Goal: Communication & Community: Answer question/provide support

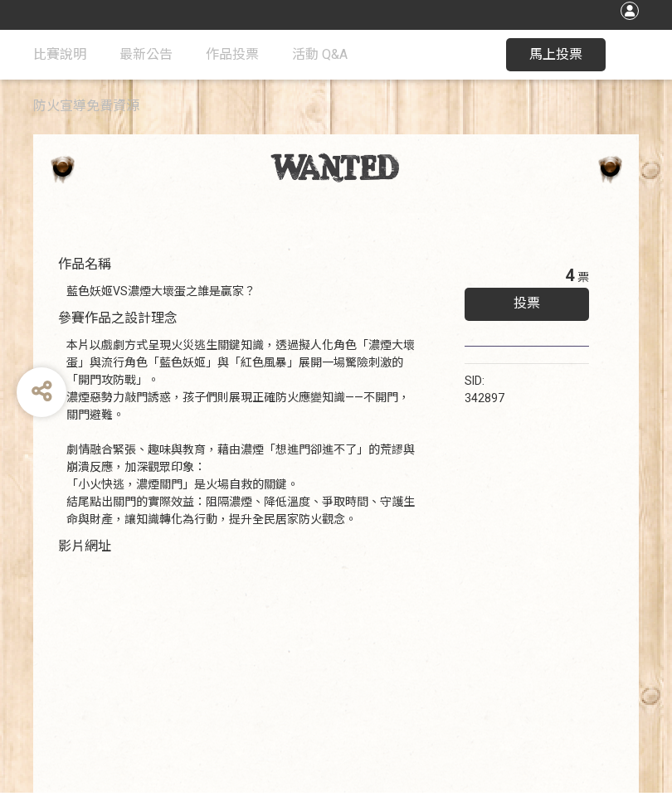
scroll to position [27, 0]
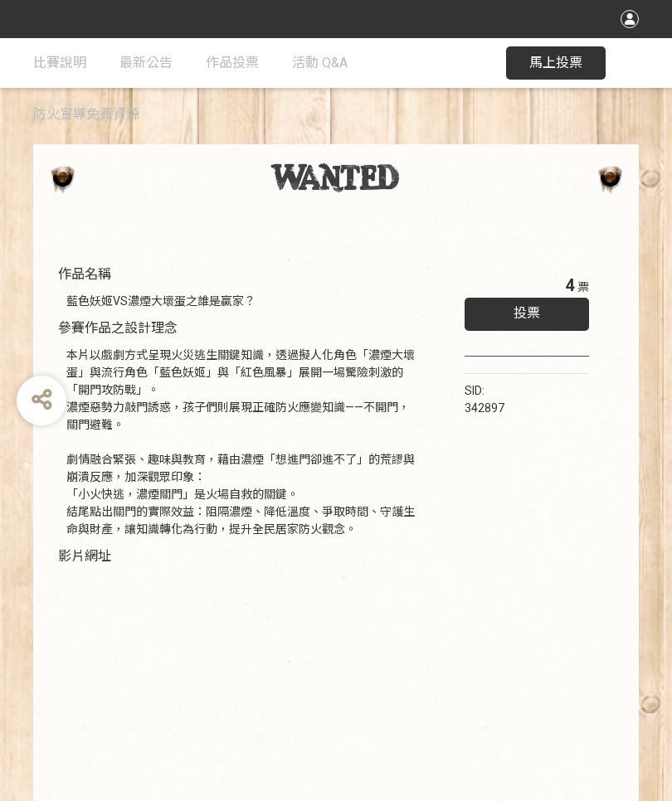
click at [566, 63] on span "馬上投票" at bounding box center [555, 63] width 53 height 16
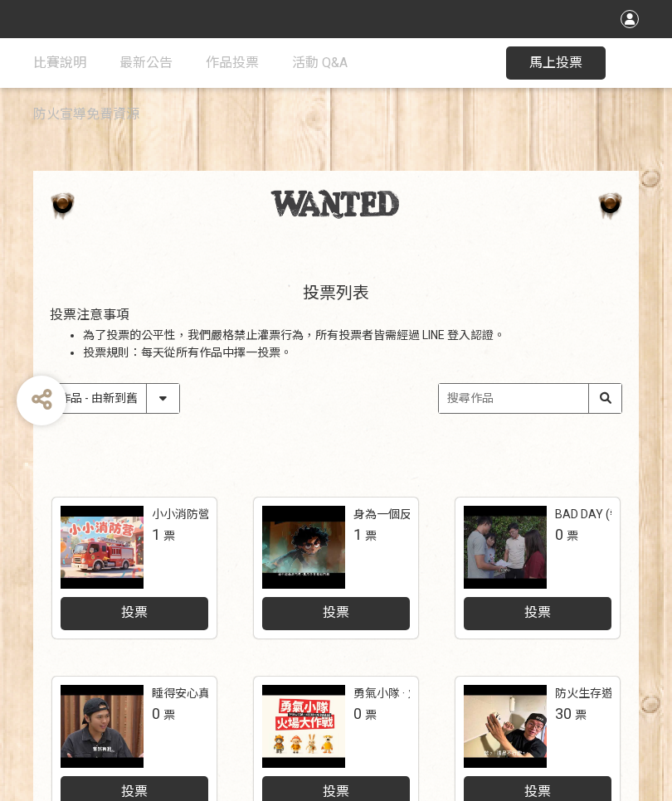
click at [508, 393] on input "search" at bounding box center [530, 398] width 182 height 29
type input "藍"
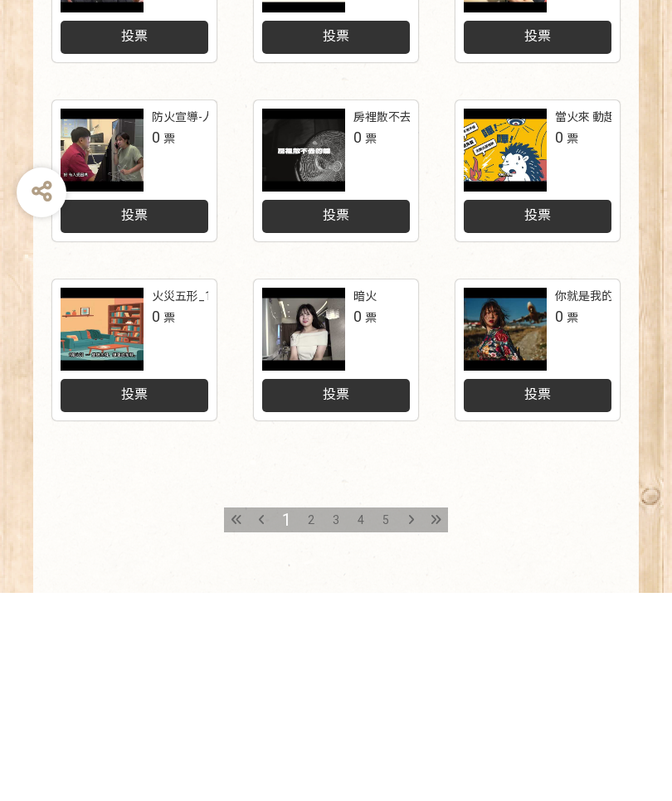
scroll to position [641, 0]
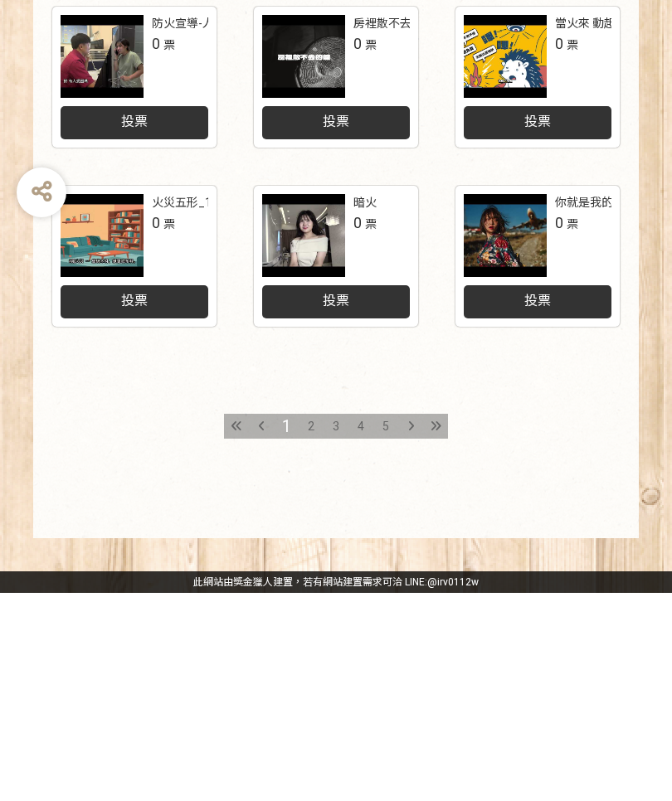
click at [308, 421] on div "收藏這個活動 此網站由獎金獵人建置，若有網站建置需求 可洽 LINE: @irv0112w 分享 比賽說明 最新公告 作品投票 活動 Q&A 防火宣導免費資源…" at bounding box center [336, 80] width 672 height 1442
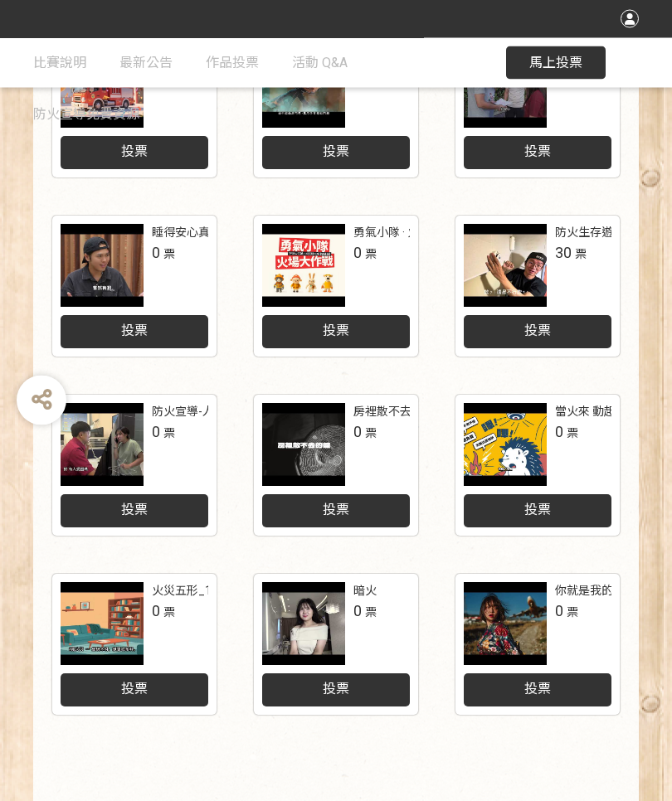
scroll to position [584, 0]
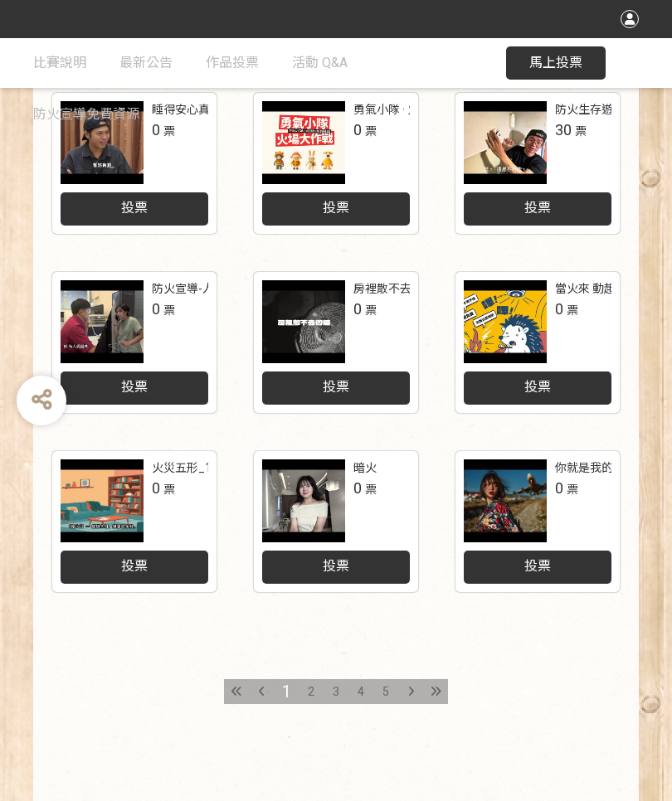
click at [307, 690] on div "2" at bounding box center [310, 691] width 25 height 25
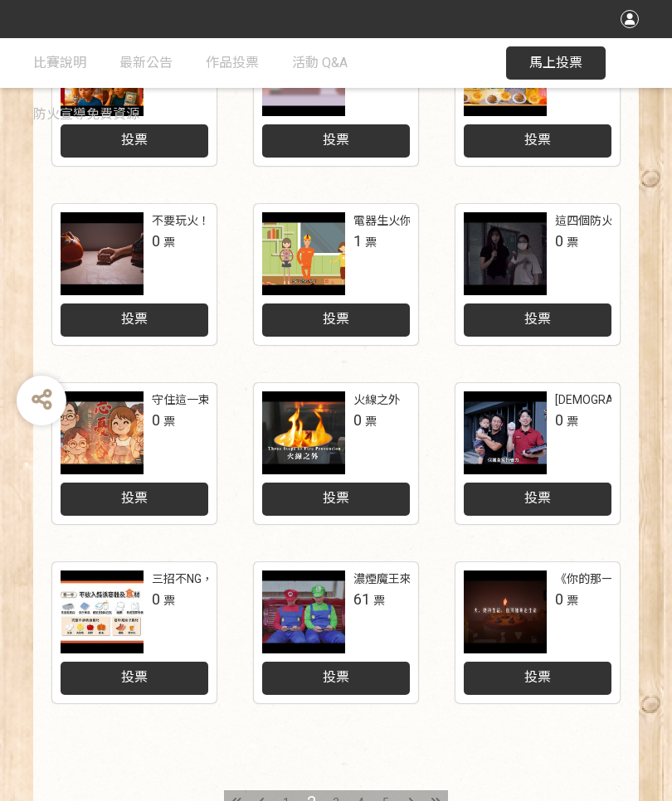
scroll to position [584, 0]
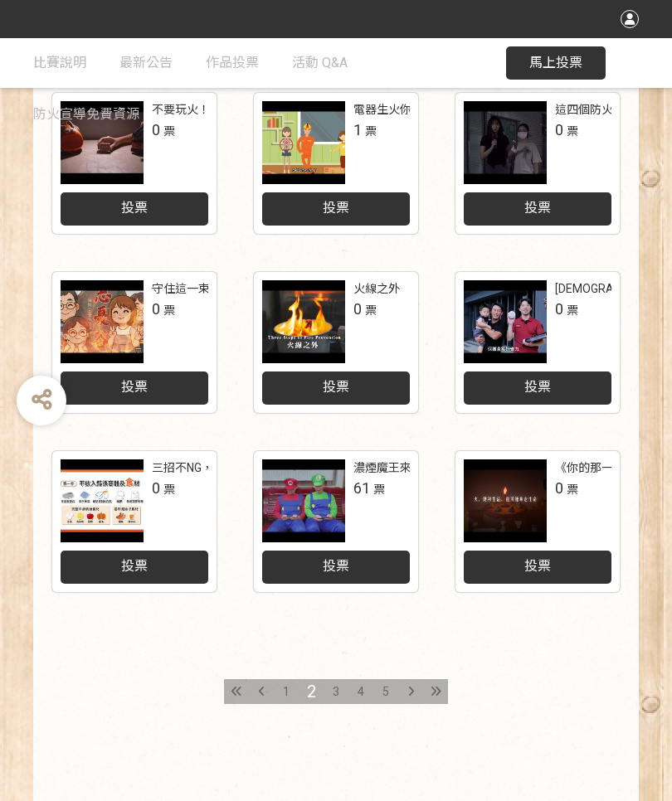
click at [330, 691] on div "3" at bounding box center [335, 691] width 25 height 25
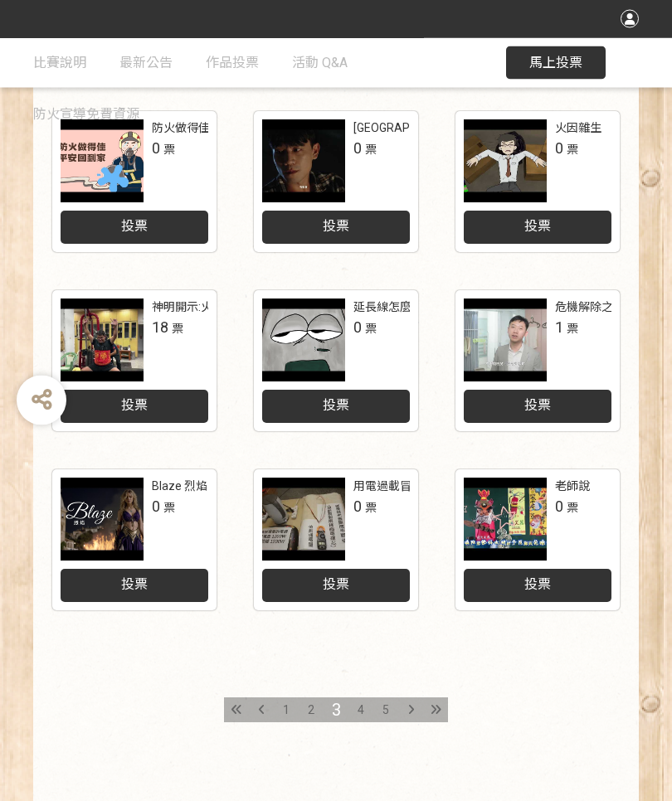
scroll to position [560, 0]
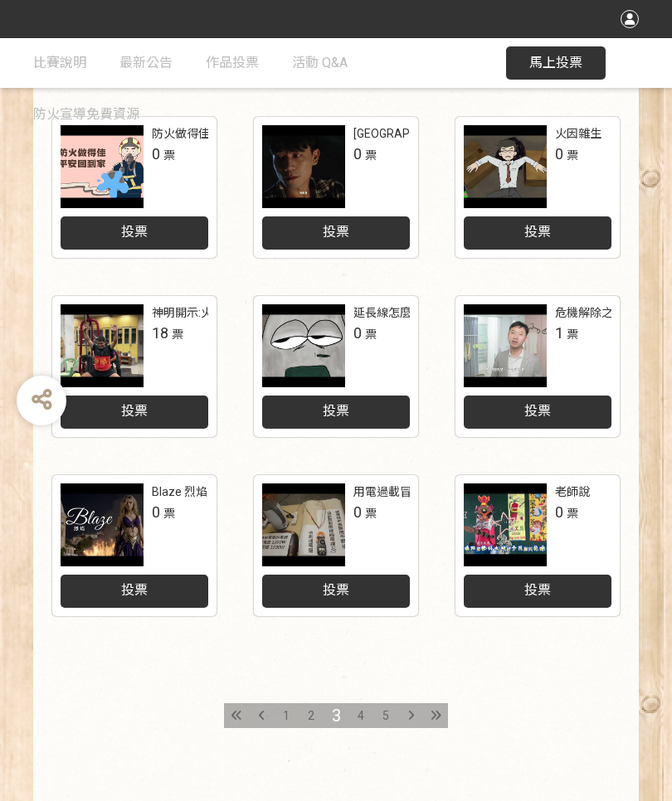
click at [358, 719] on span "4" at bounding box center [360, 715] width 7 height 13
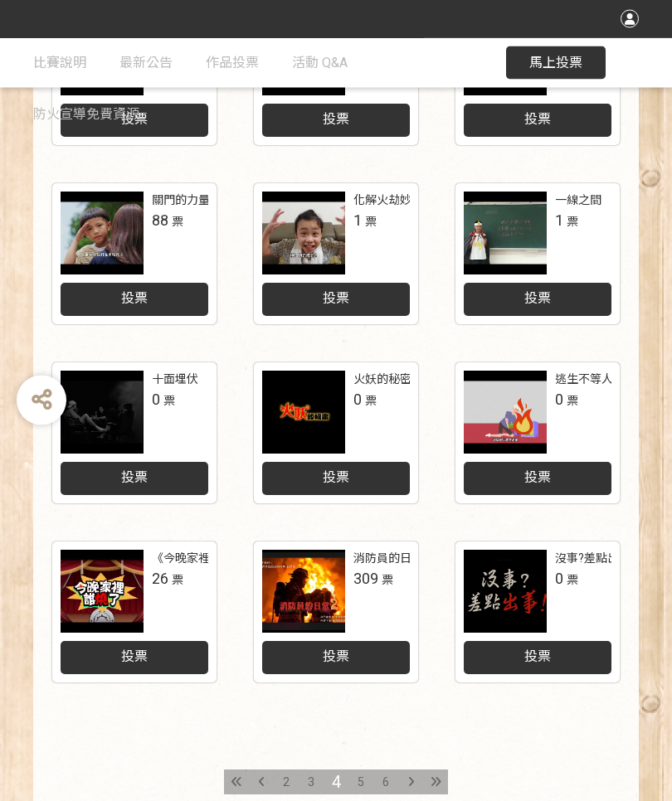
scroll to position [584, 0]
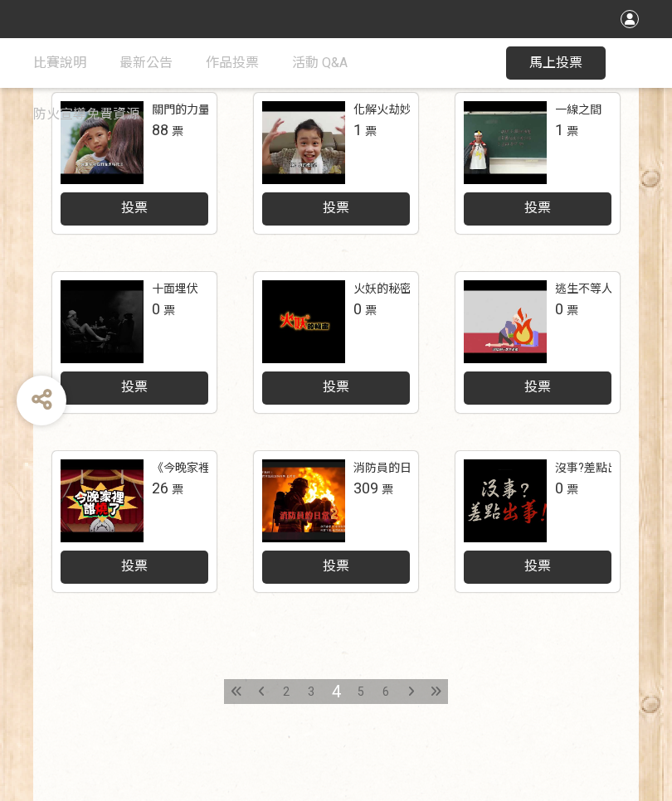
click at [352, 687] on div "5" at bounding box center [360, 691] width 25 height 25
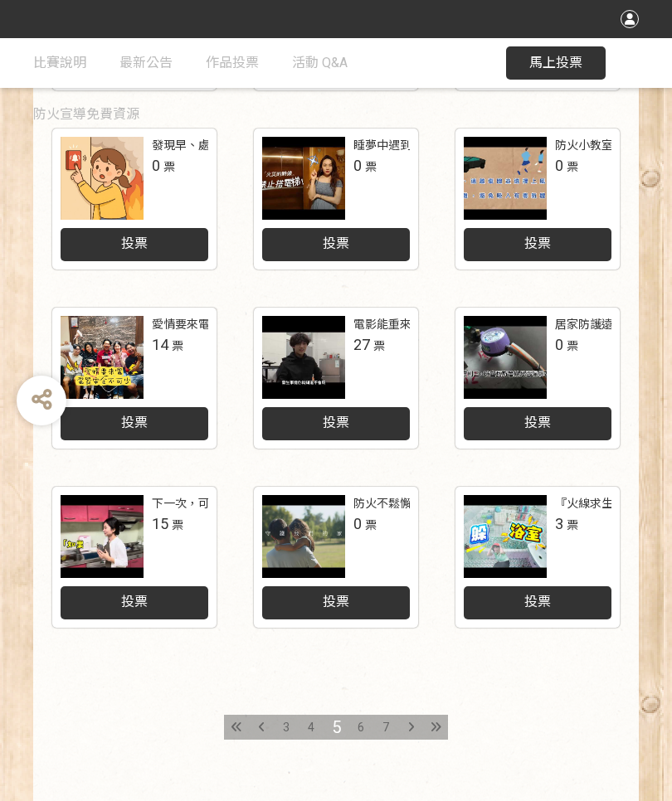
scroll to position [584, 0]
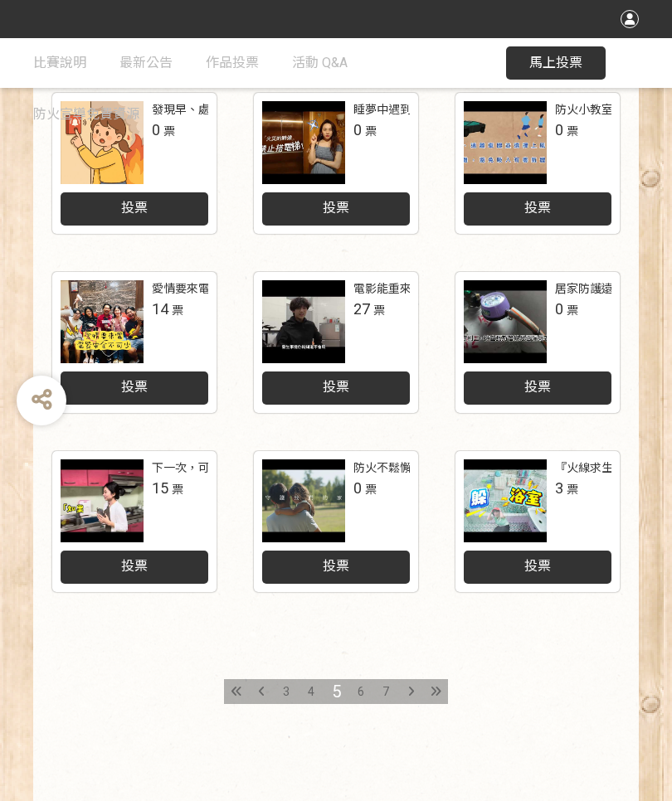
click at [357, 688] on span "6" at bounding box center [360, 691] width 7 height 13
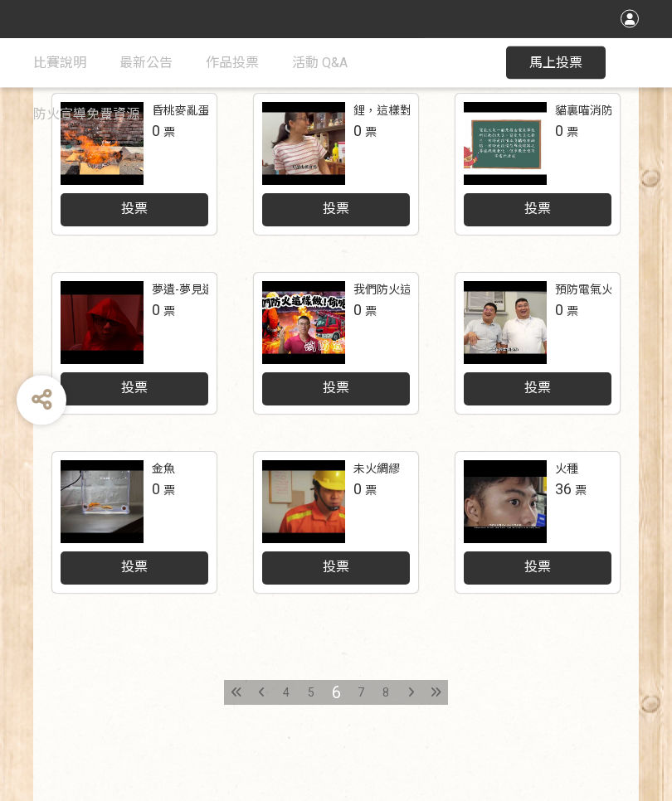
scroll to position [584, 0]
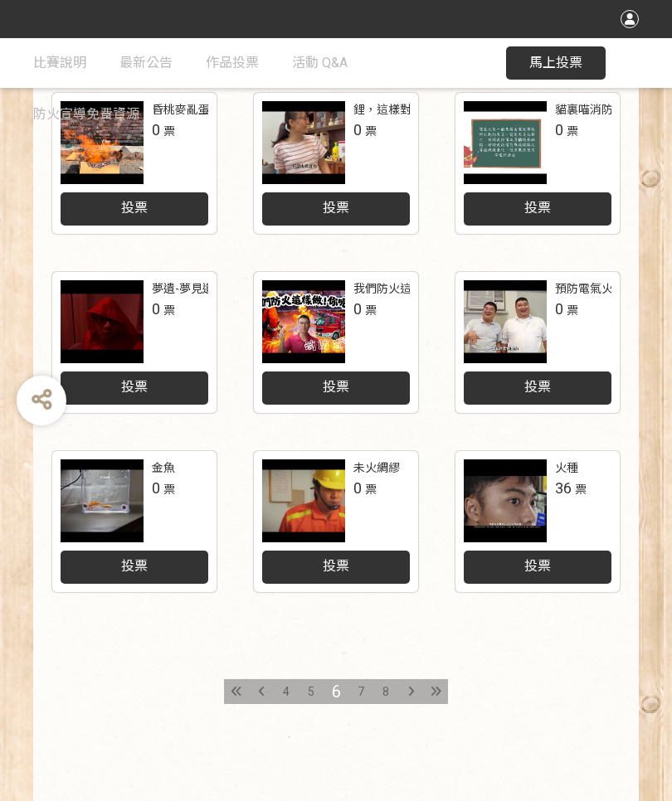
click at [357, 688] on span "7" at bounding box center [360, 691] width 7 height 13
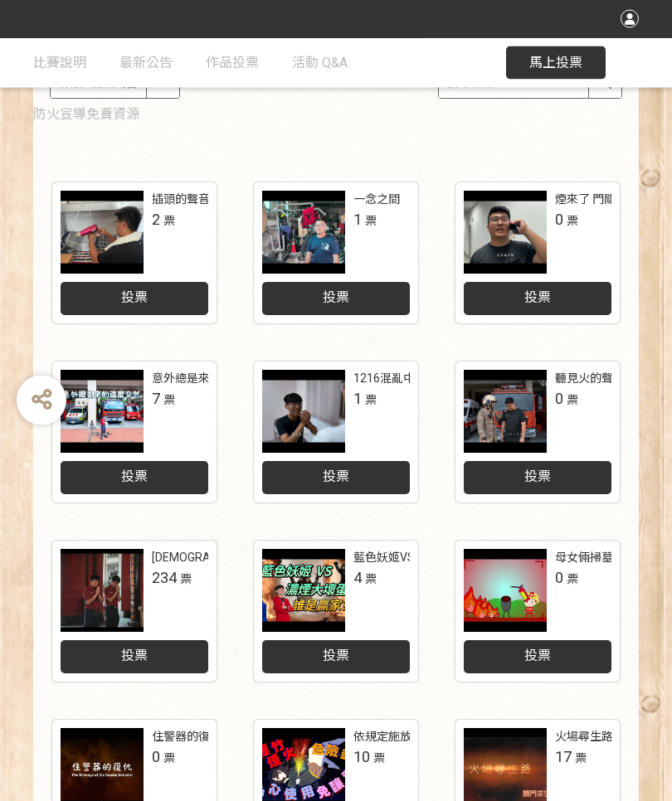
scroll to position [315, 0]
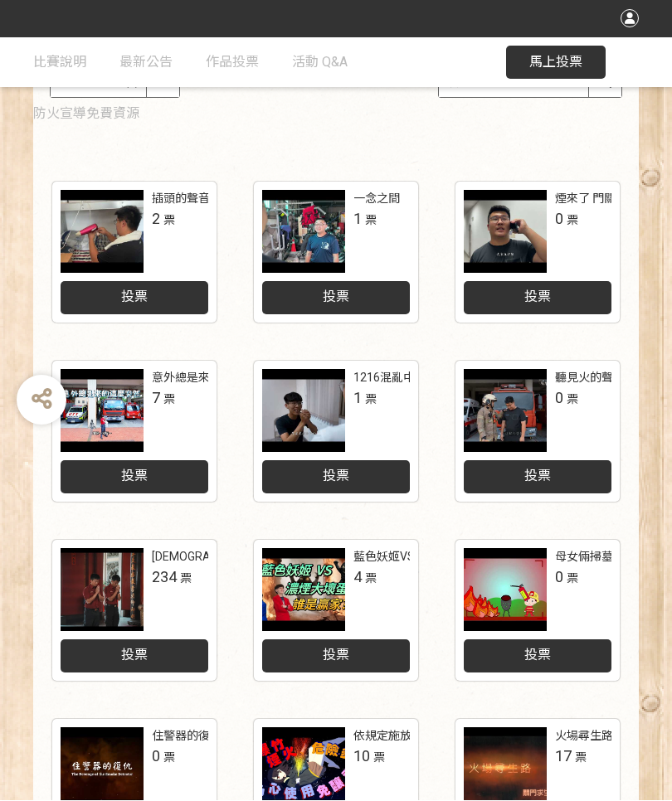
click at [342, 651] on span "投票" at bounding box center [336, 656] width 27 height 16
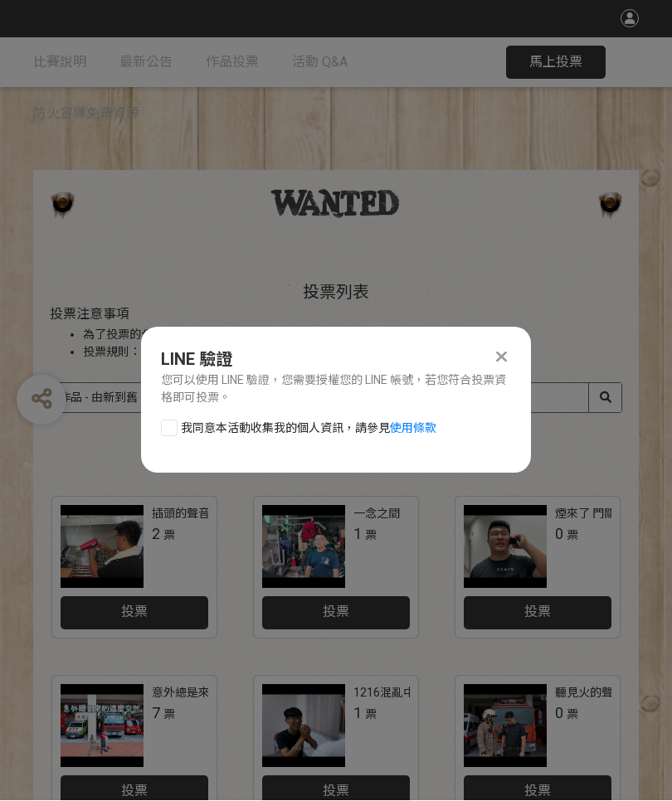
scroll to position [0, 0]
click at [175, 420] on div at bounding box center [169, 428] width 17 height 17
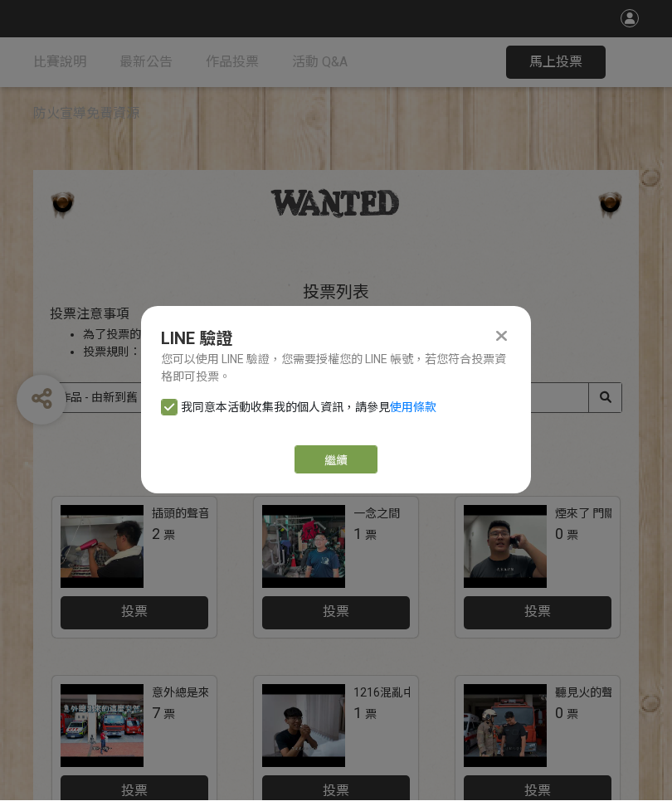
checkbox input "true"
click at [351, 455] on link "繼續" at bounding box center [335, 460] width 83 height 28
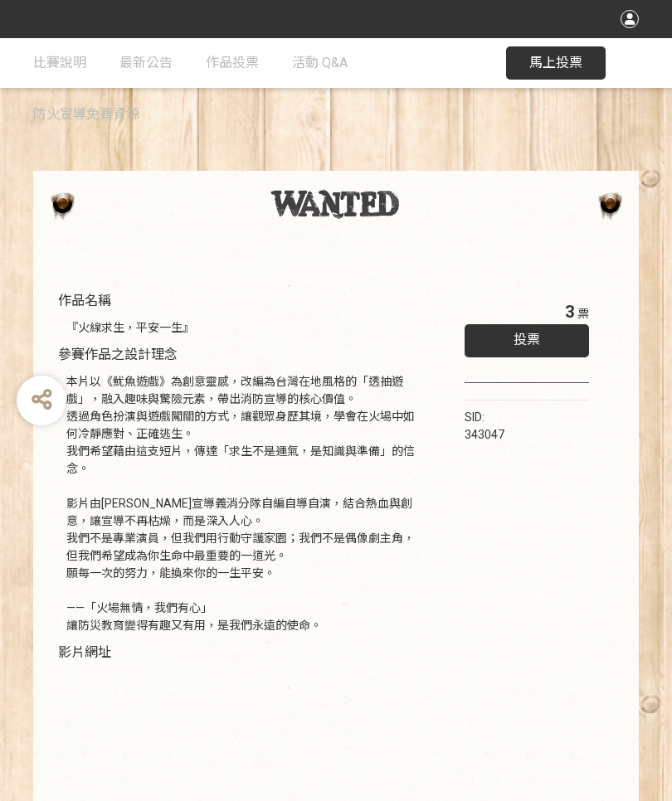
click at [548, 524] on div "3 票 投票 SID: 343047" at bounding box center [526, 583] width 191 height 600
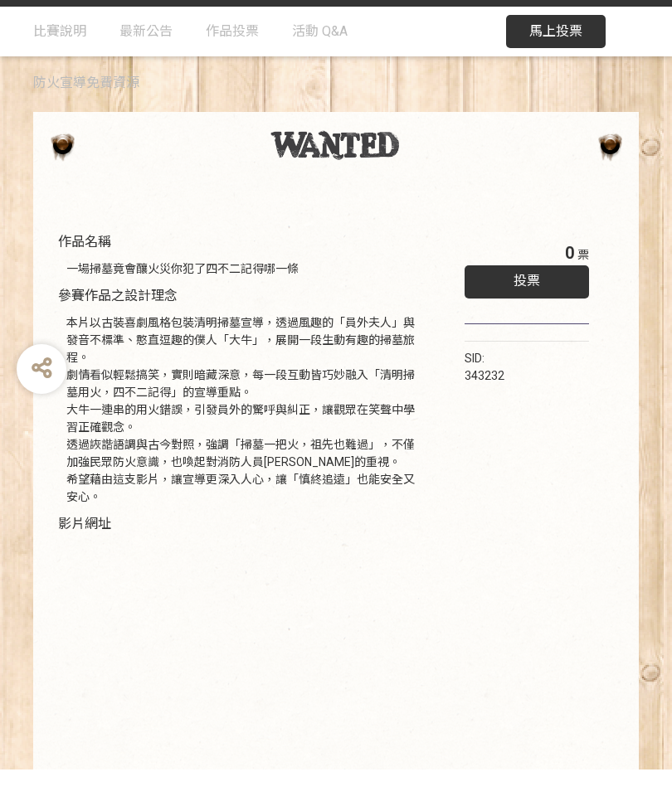
scroll to position [27, 0]
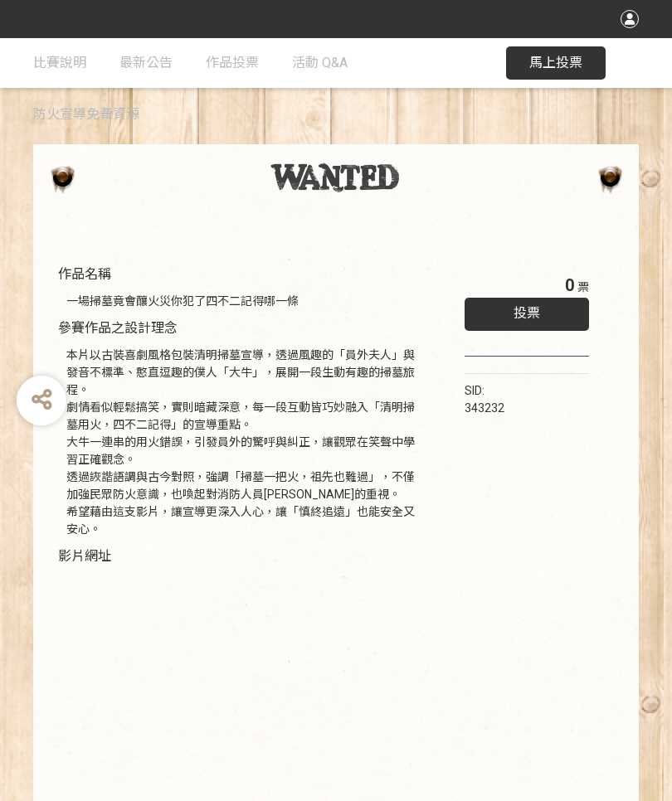
click at [575, 65] on span "馬上投票" at bounding box center [555, 63] width 53 height 16
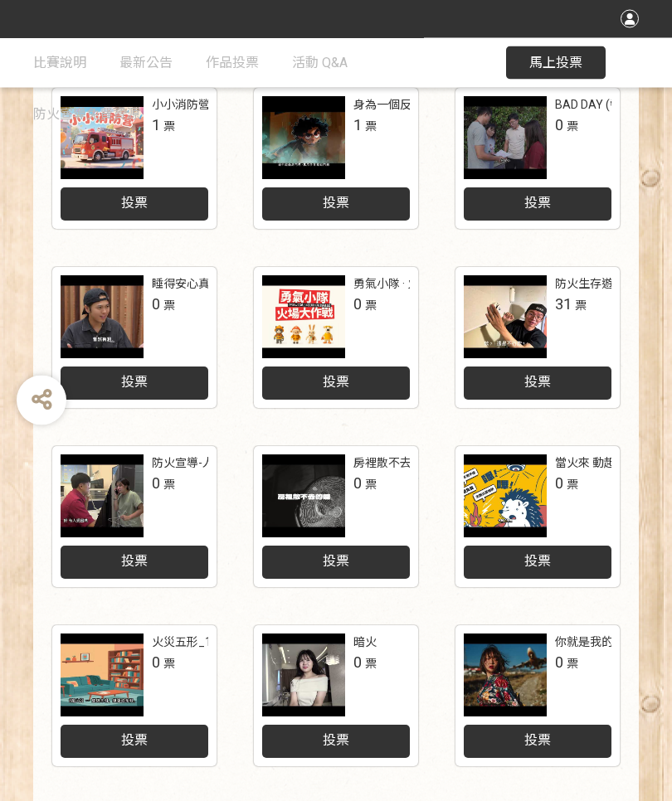
scroll to position [584, 0]
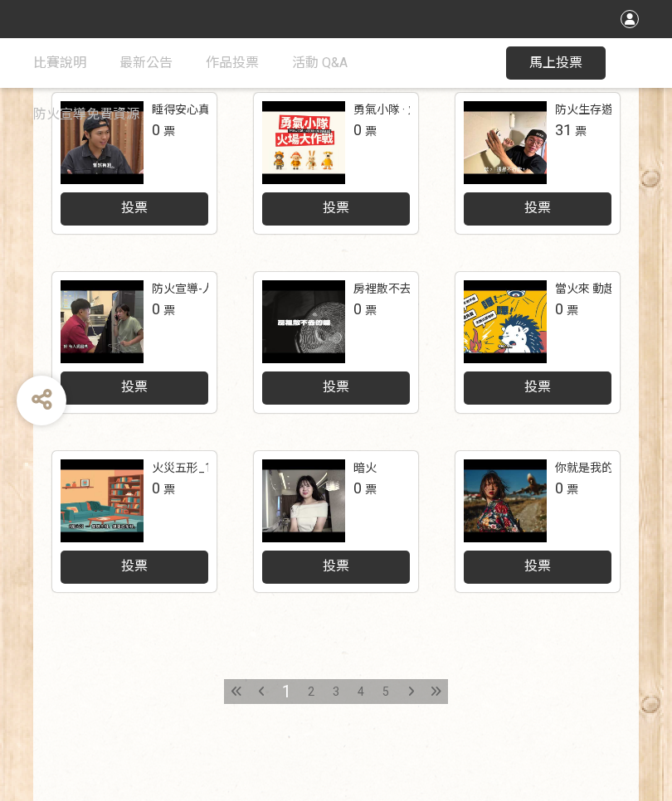
click at [389, 689] on div "5" at bounding box center [385, 691] width 25 height 25
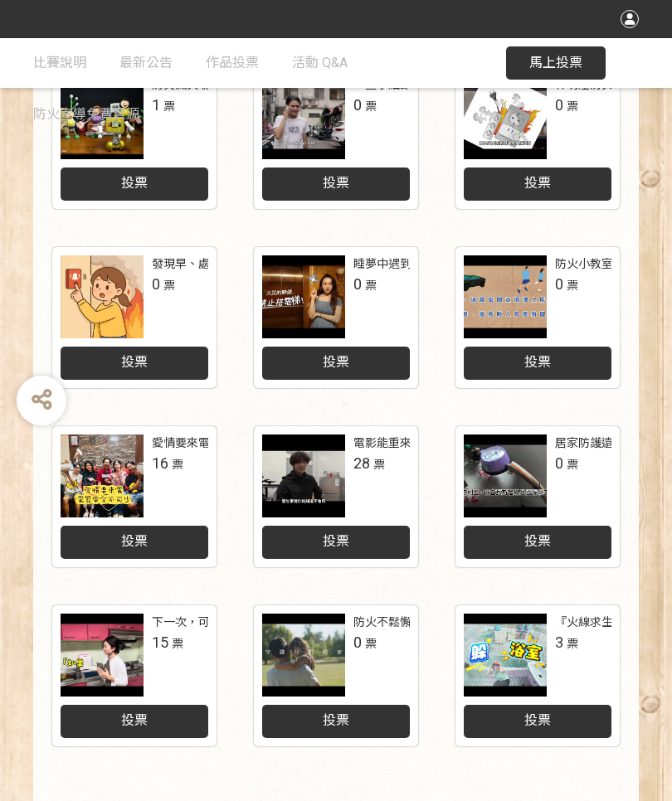
scroll to position [584, 0]
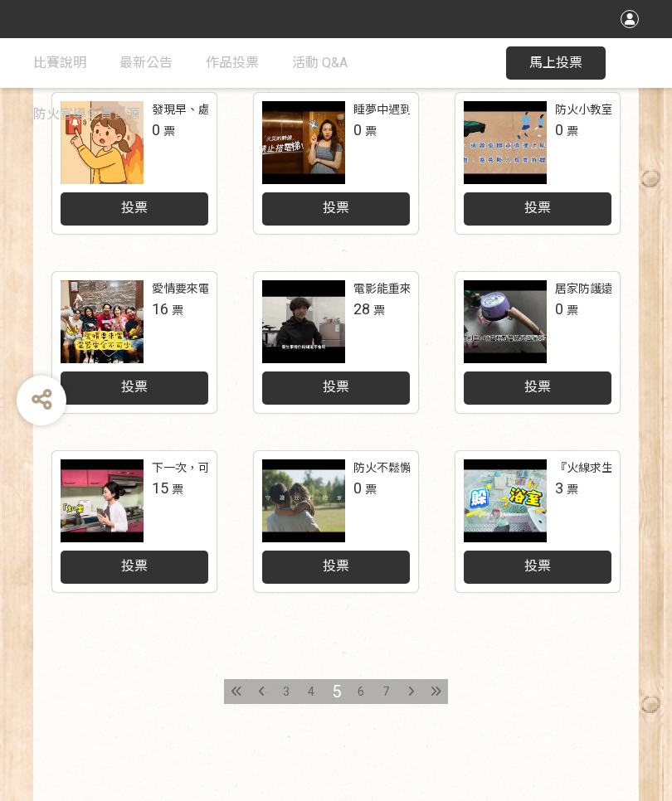
click at [359, 688] on span "6" at bounding box center [360, 691] width 7 height 13
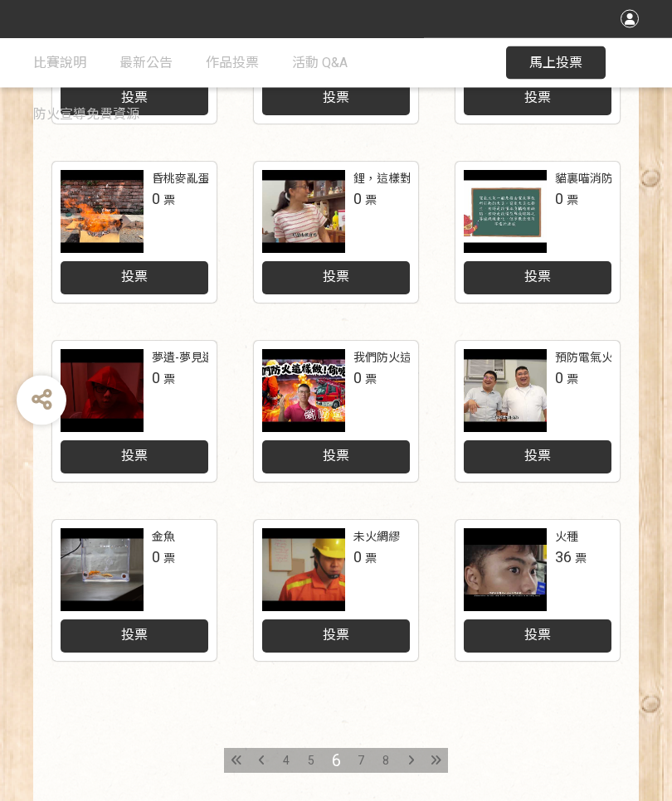
scroll to position [515, 0]
click at [360, 759] on span "7" at bounding box center [360, 760] width 7 height 13
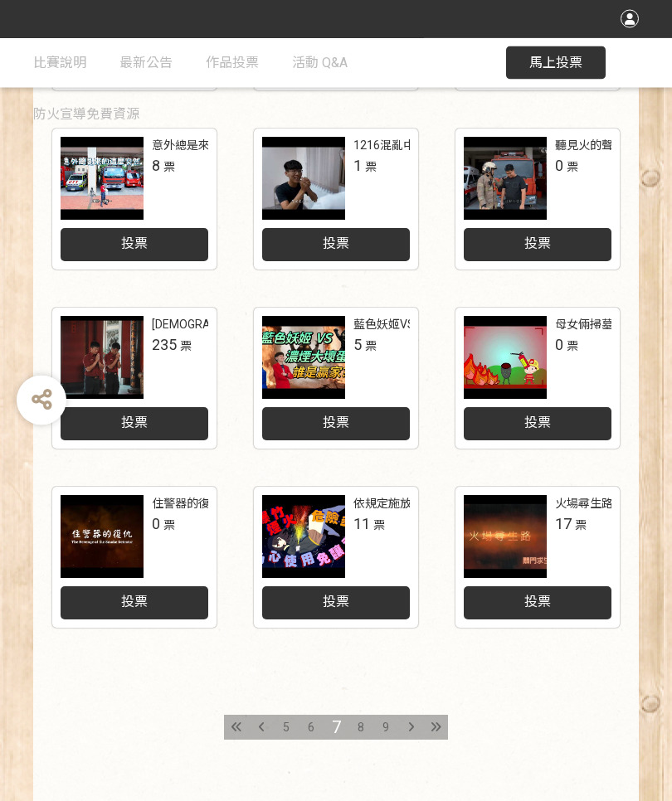
scroll to position [584, 0]
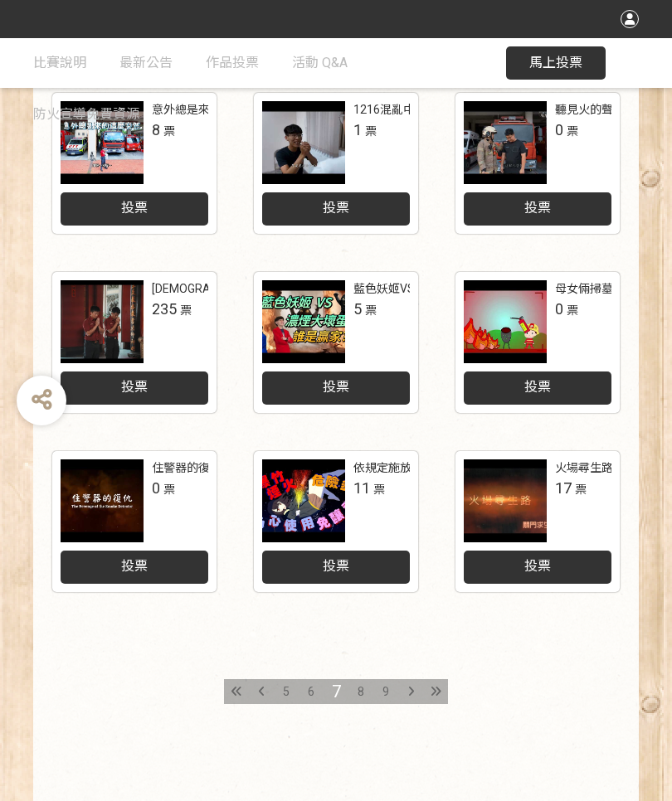
click at [357, 696] on span "8" at bounding box center [360, 691] width 7 height 13
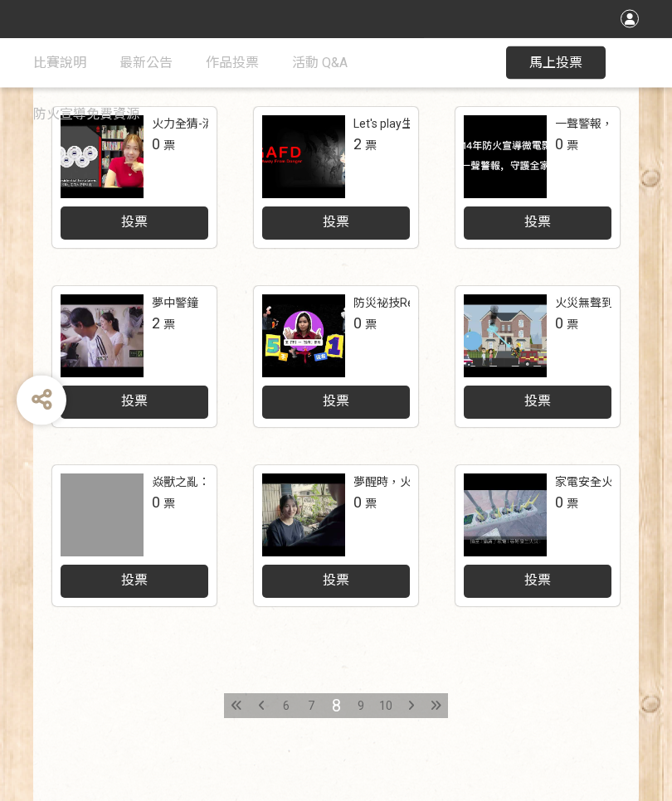
scroll to position [570, 0]
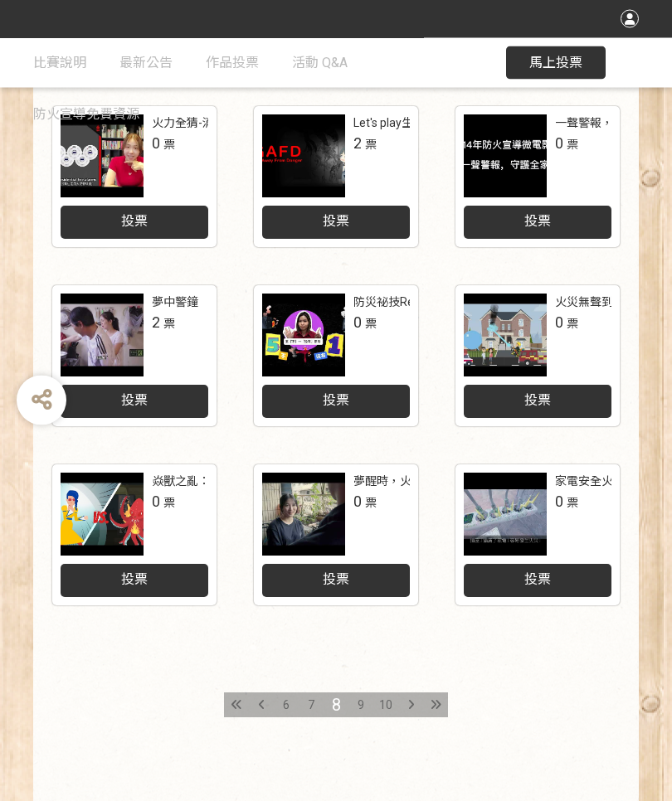
click at [355, 706] on div "9" at bounding box center [360, 705] width 25 height 25
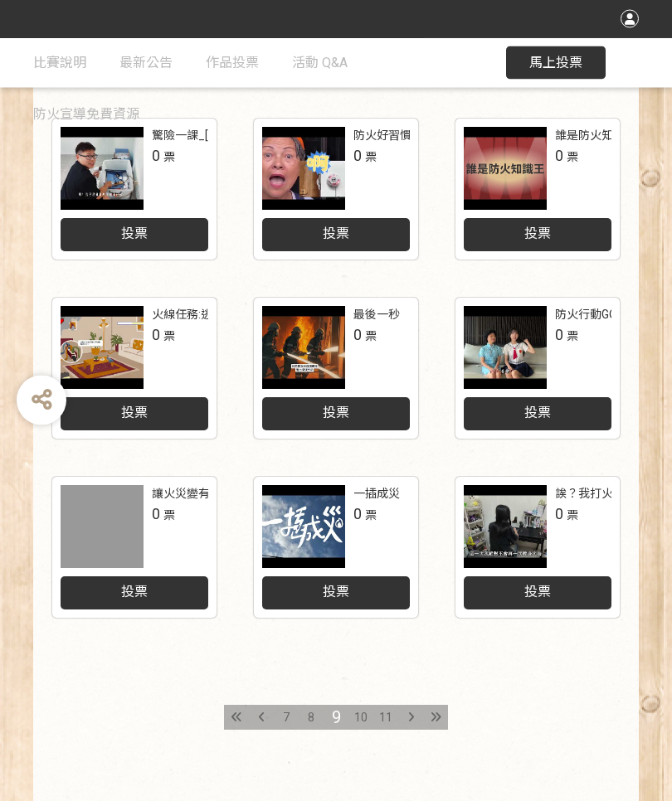
scroll to position [564, 0]
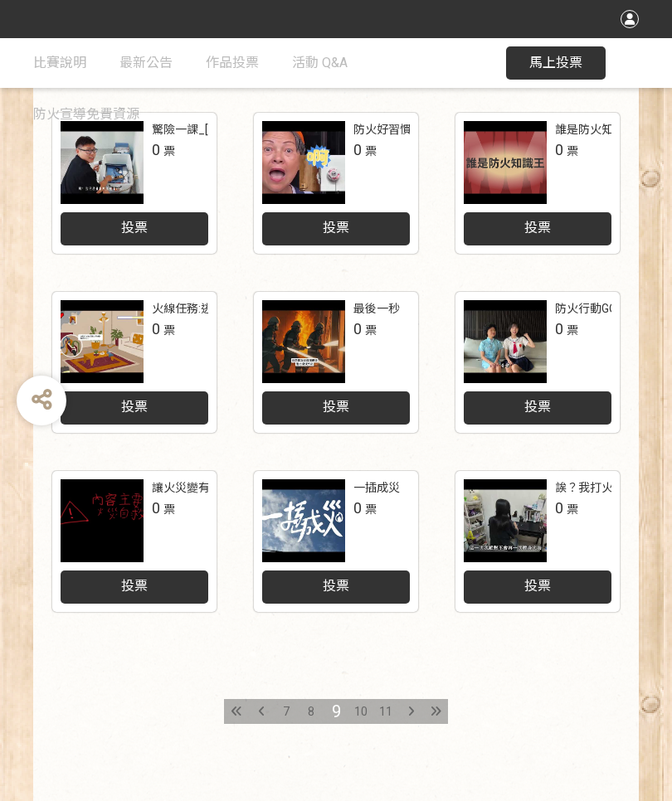
click at [359, 709] on span "10" at bounding box center [360, 711] width 13 height 13
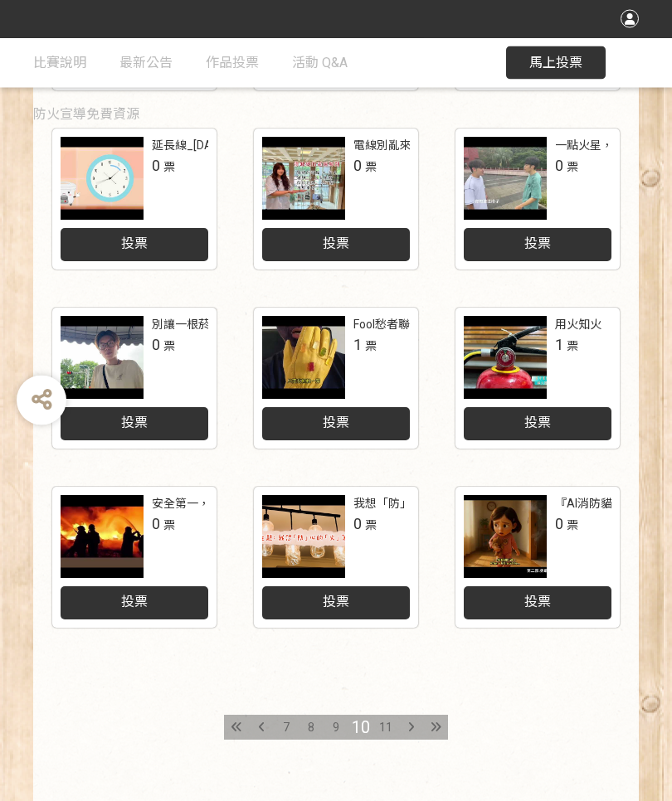
scroll to position [548, 0]
click at [389, 730] on span "11" at bounding box center [385, 727] width 13 height 13
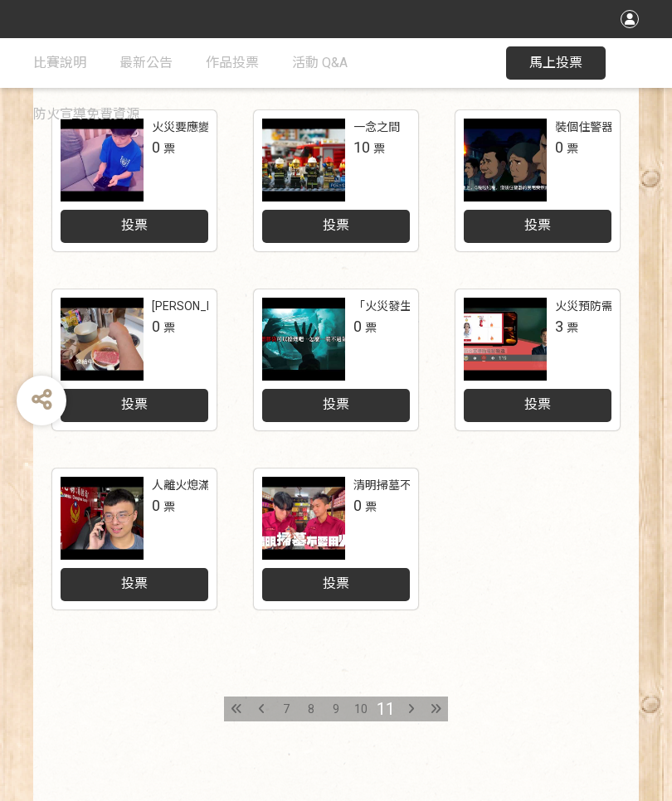
scroll to position [584, 0]
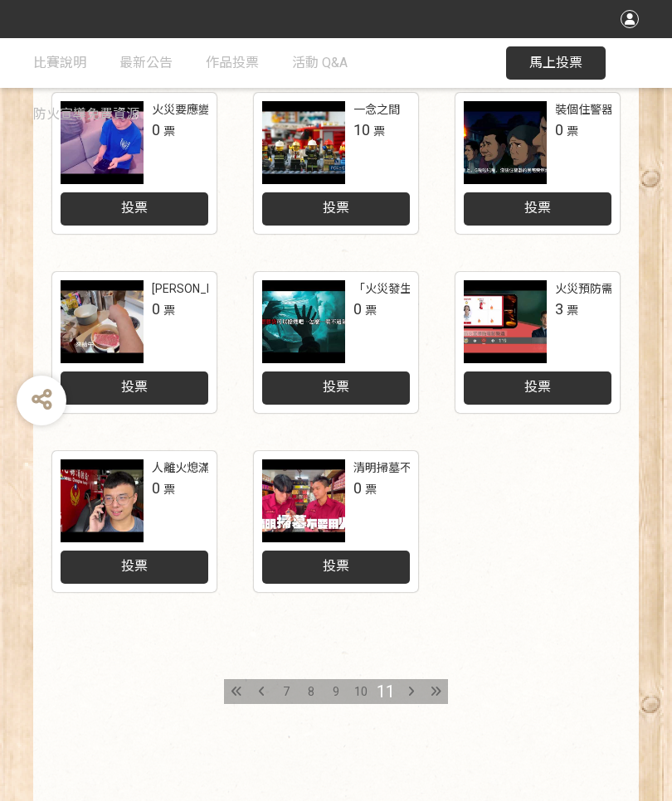
click at [411, 688] on icon at bounding box center [411, 692] width 6 height 12
click at [437, 686] on icon at bounding box center [435, 692] width 11 height 12
click at [436, 701] on div at bounding box center [435, 691] width 25 height 25
click at [439, 689] on icon at bounding box center [435, 692] width 11 height 12
click at [432, 694] on icon at bounding box center [435, 692] width 11 height 12
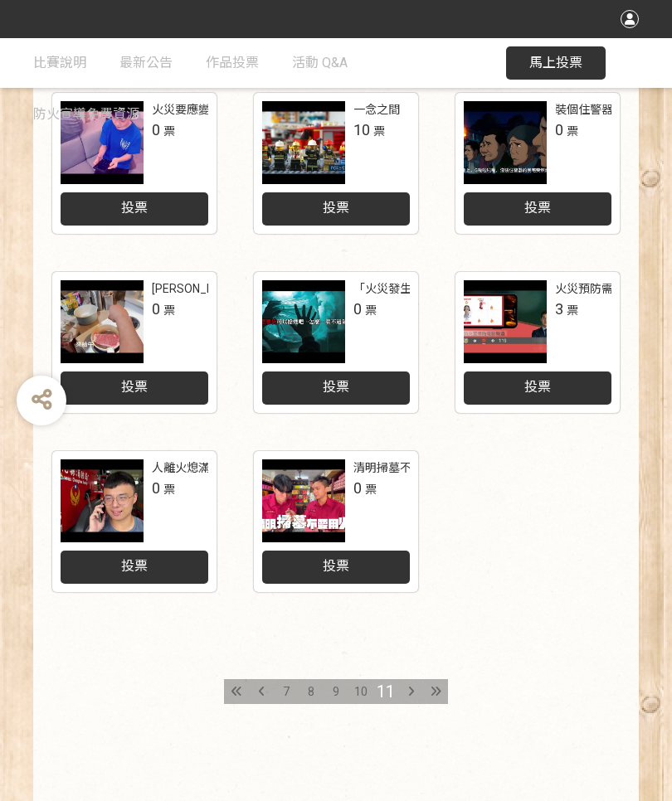
click at [437, 695] on icon at bounding box center [435, 692] width 11 height 12
click at [363, 689] on span "10" at bounding box center [360, 691] width 13 height 13
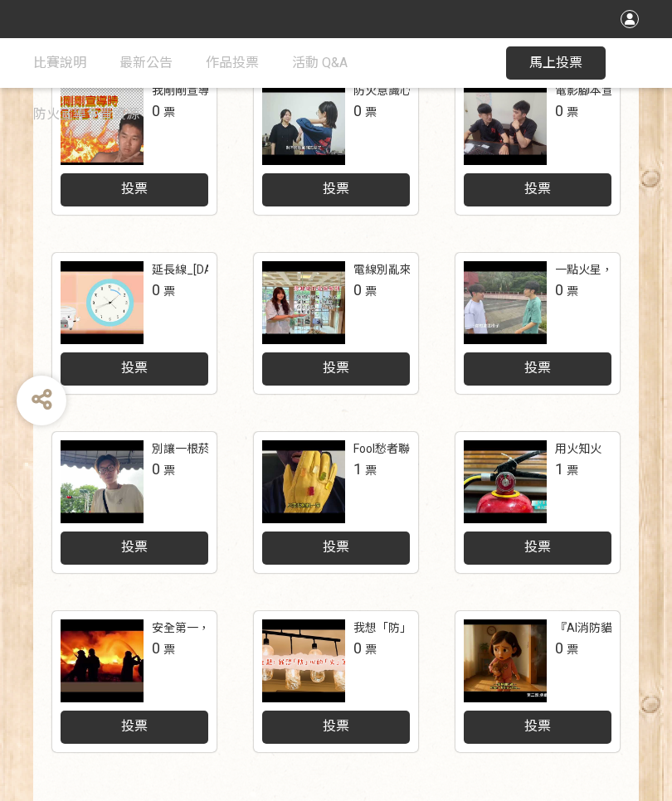
scroll to position [584, 0]
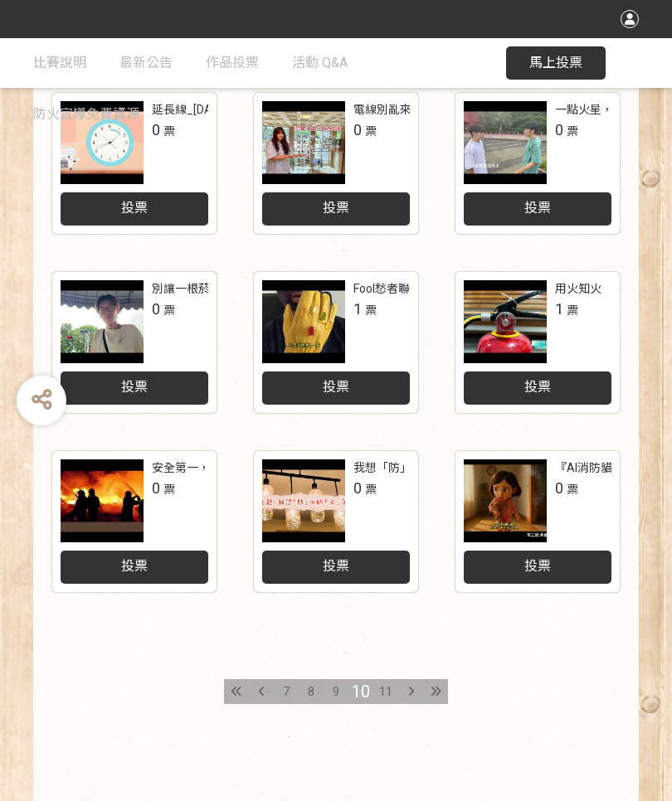
click at [336, 693] on span "9" at bounding box center [335, 691] width 7 height 13
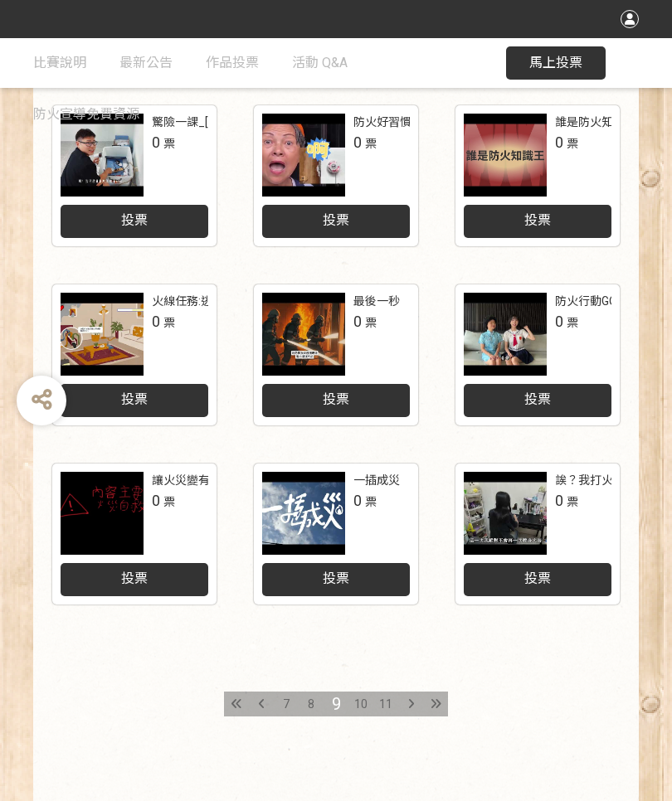
scroll to position [573, 0]
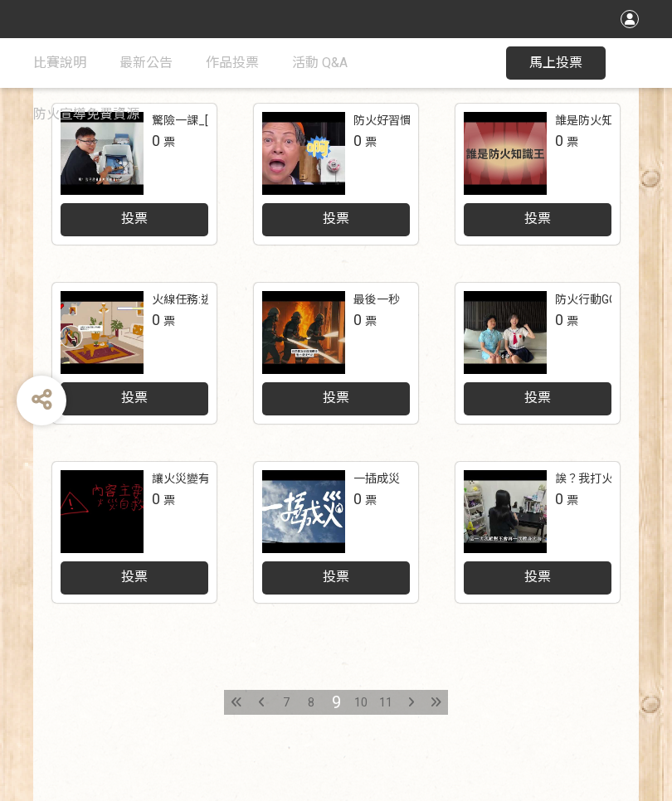
click at [310, 705] on span "8" at bounding box center [311, 702] width 7 height 13
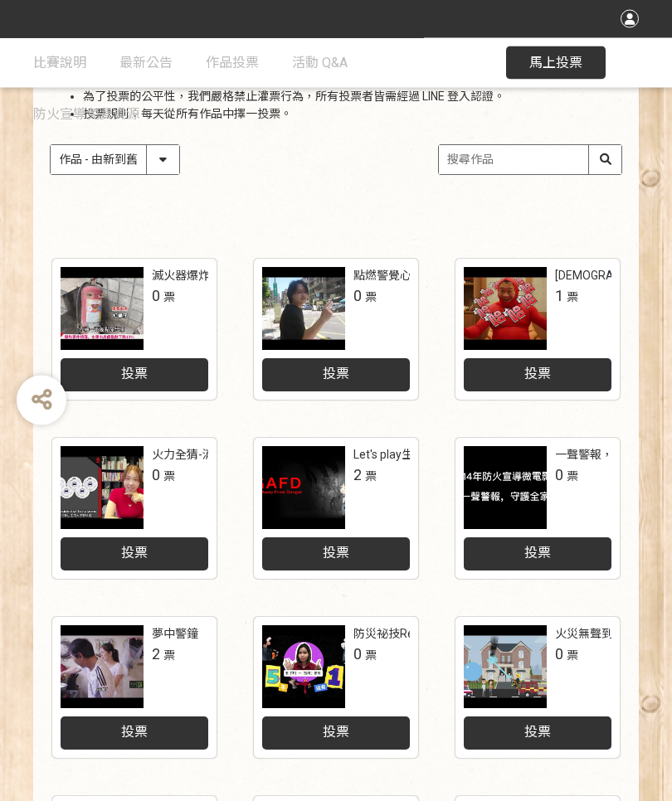
scroll to position [584, 0]
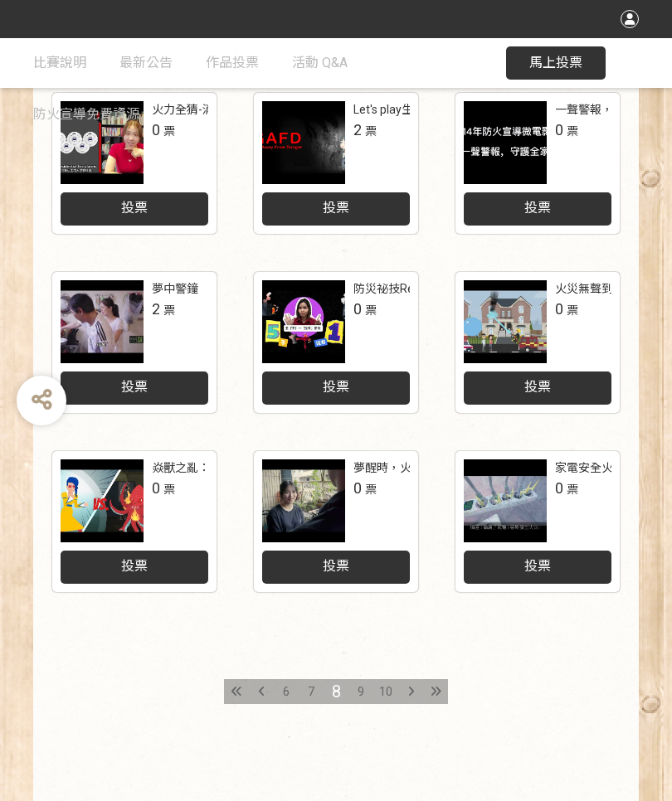
click at [310, 692] on span "7" at bounding box center [311, 691] width 7 height 13
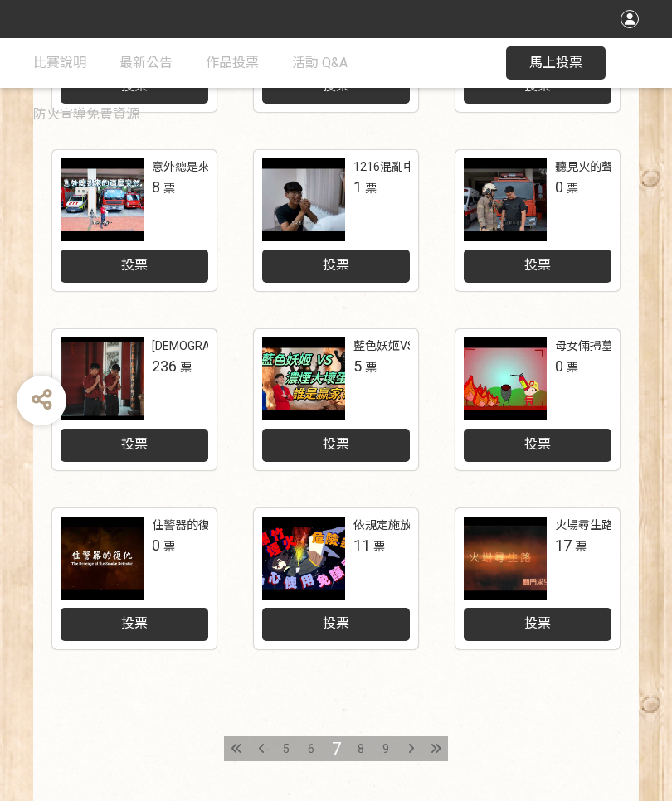
scroll to position [584, 0]
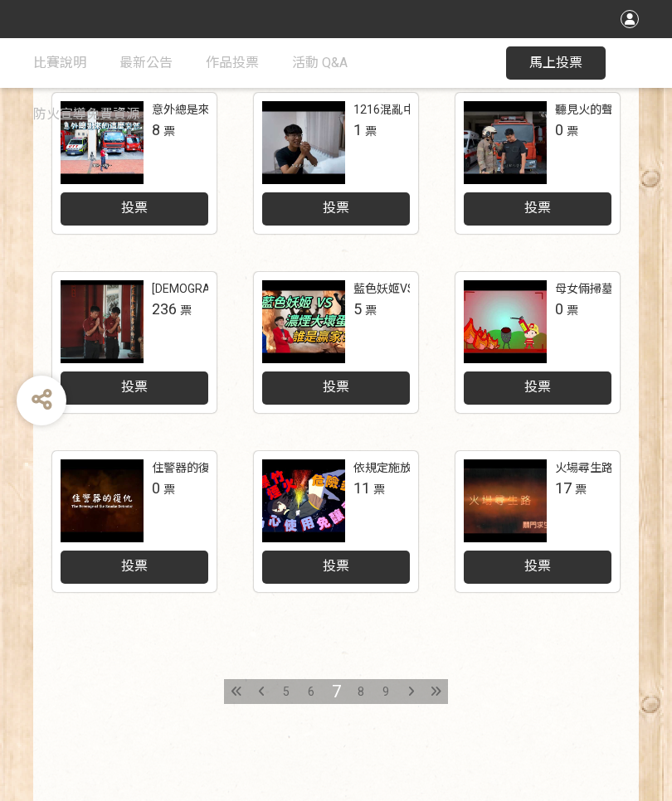
click at [308, 692] on span "6" at bounding box center [311, 691] width 7 height 13
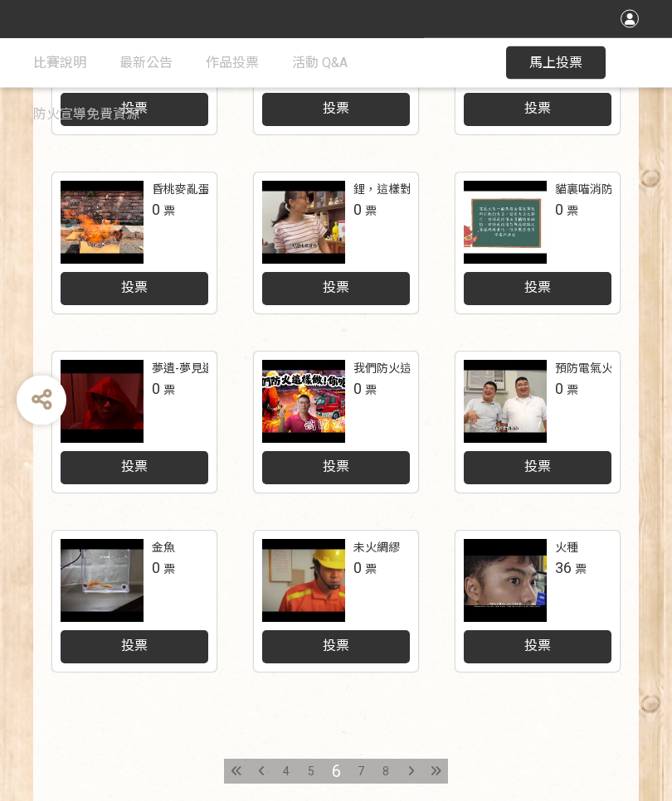
scroll to position [504, 0]
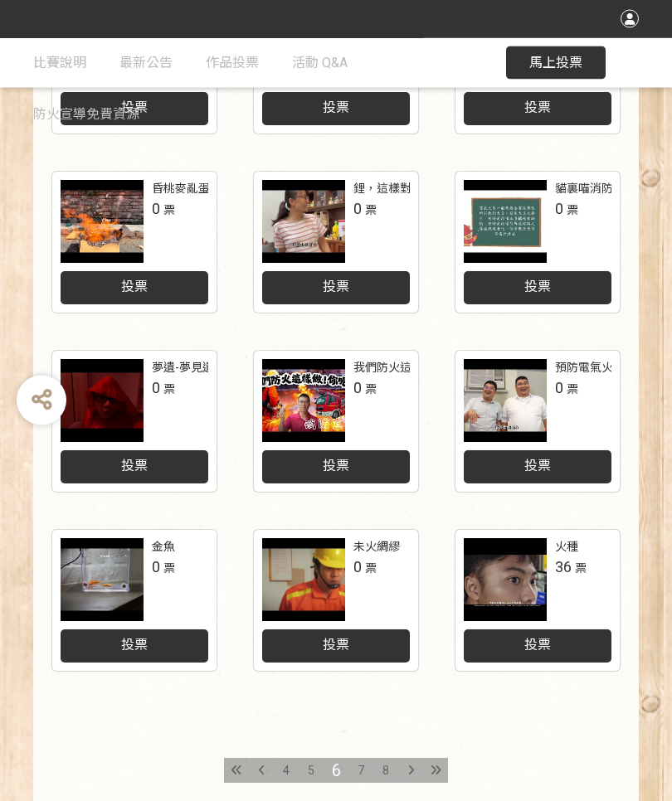
click at [308, 774] on span "5" at bounding box center [311, 770] width 7 height 13
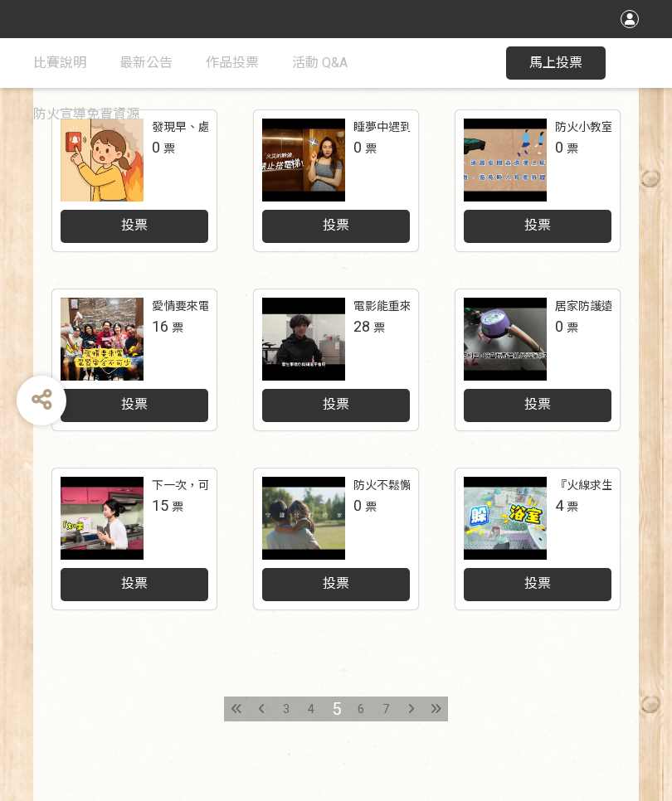
scroll to position [584, 0]
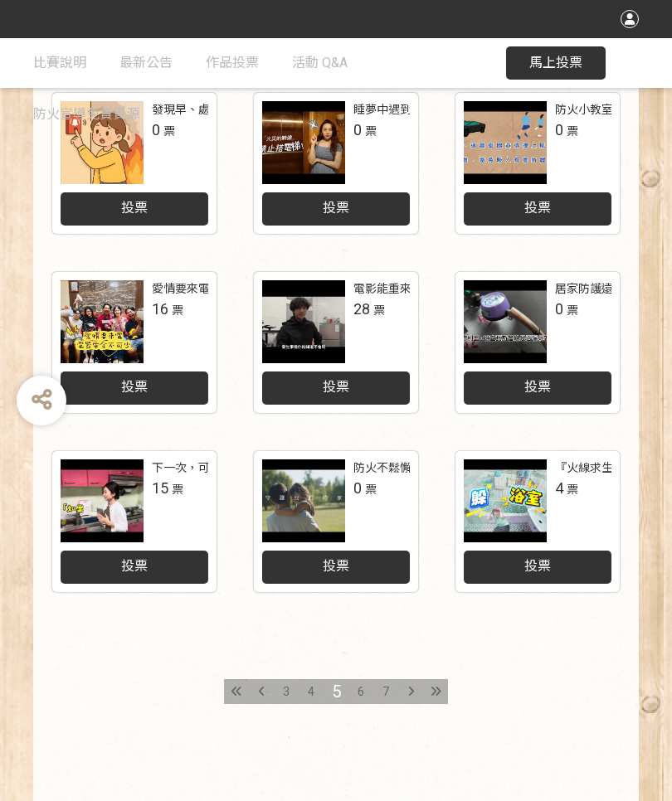
click at [306, 696] on div "4" at bounding box center [310, 691] width 25 height 25
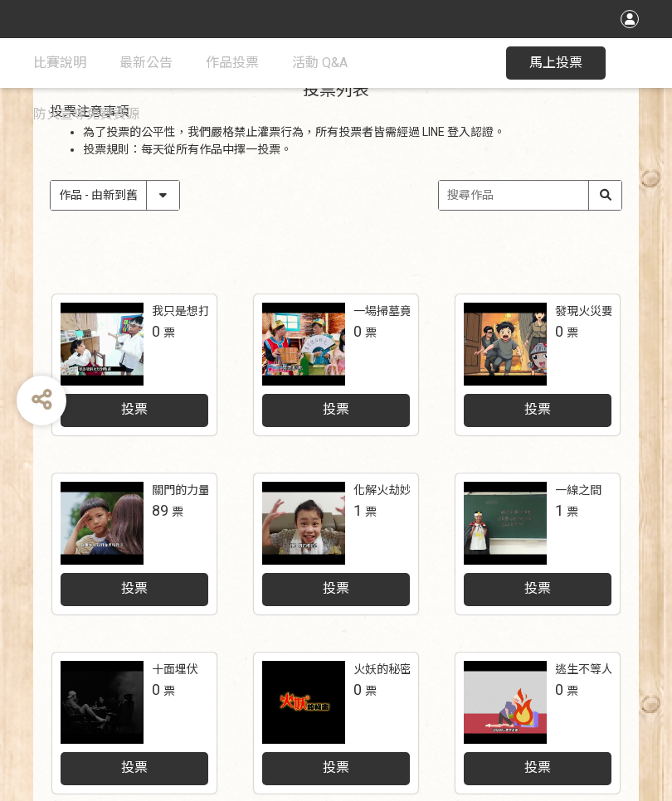
scroll to position [201, 0]
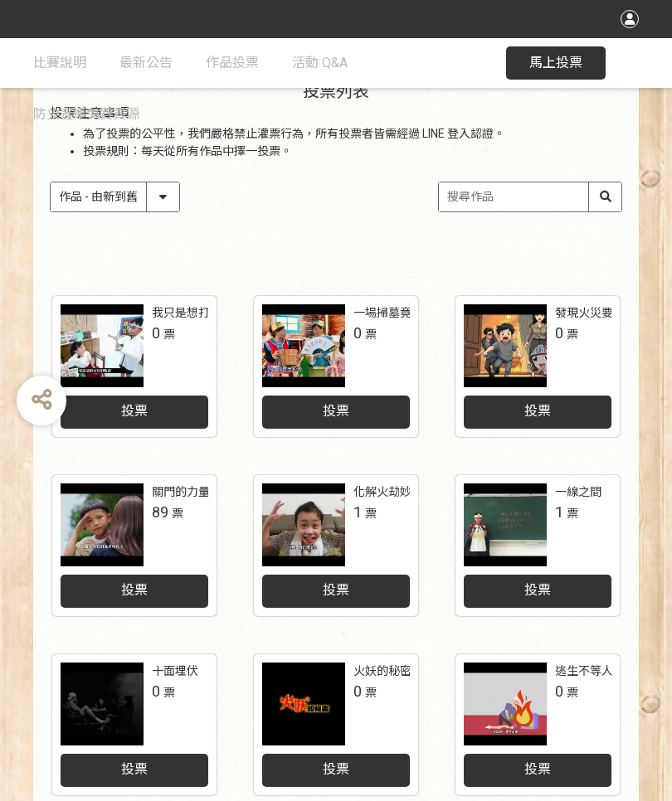
click at [359, 410] on div "投票" at bounding box center [336, 411] width 148 height 33
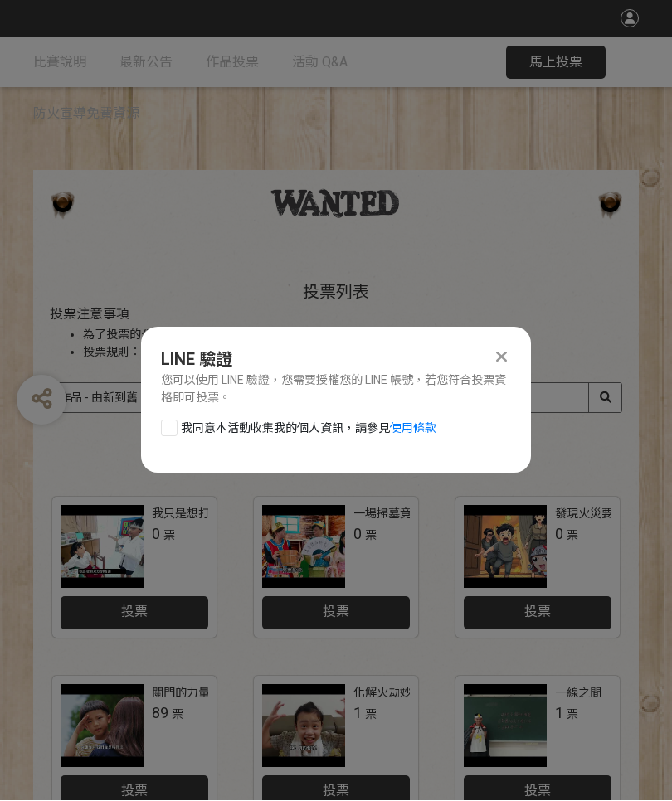
click at [177, 429] on div at bounding box center [169, 428] width 17 height 17
checkbox input "true"
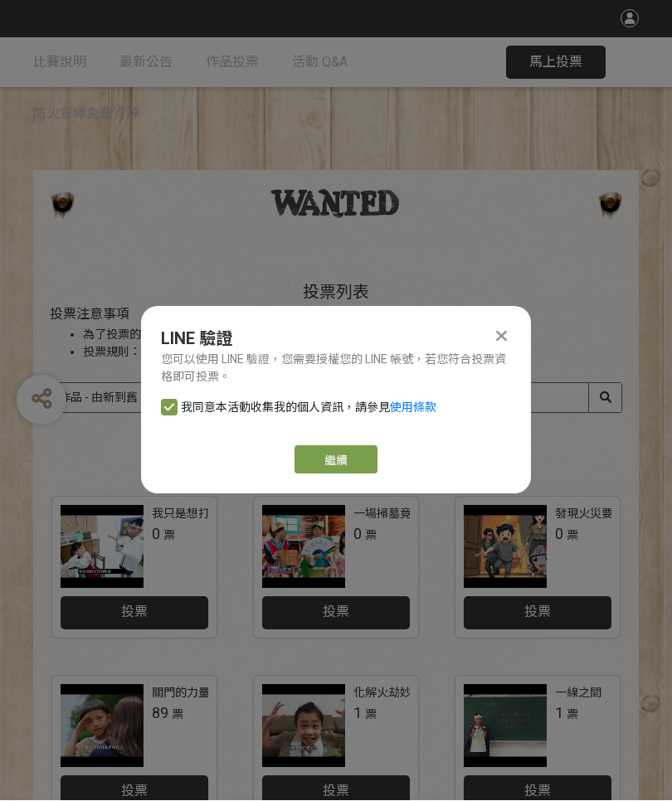
click at [357, 458] on link "繼續" at bounding box center [335, 460] width 83 height 28
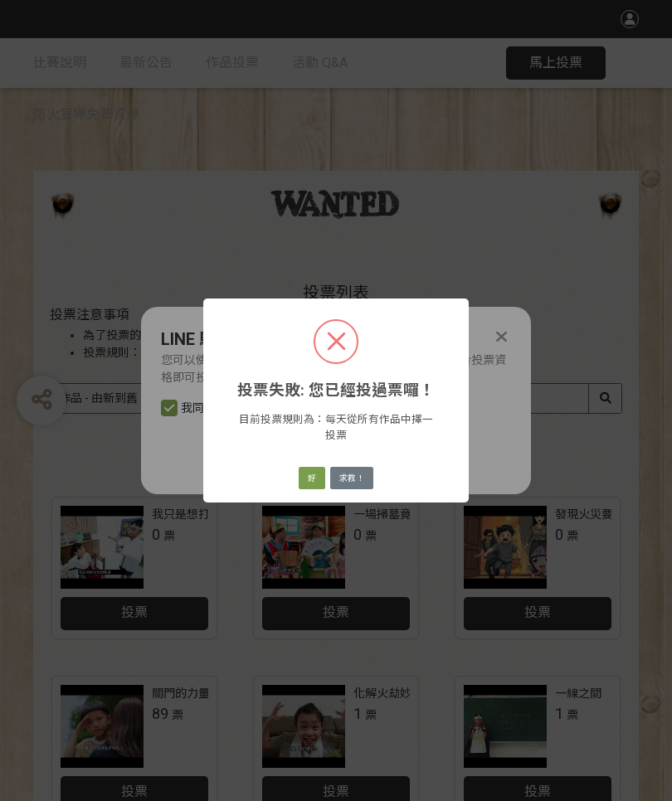
click at [315, 469] on button "好" at bounding box center [311, 478] width 27 height 23
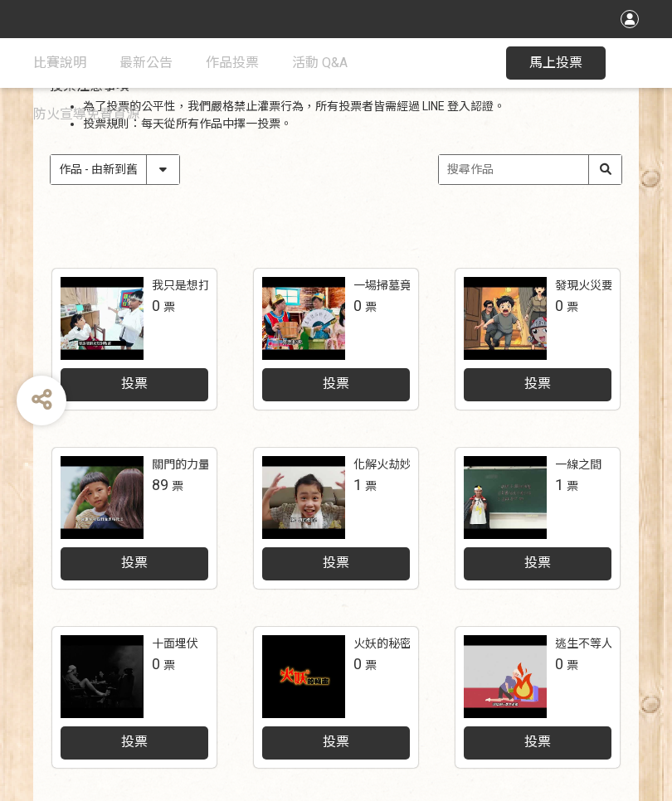
scroll to position [229, 0]
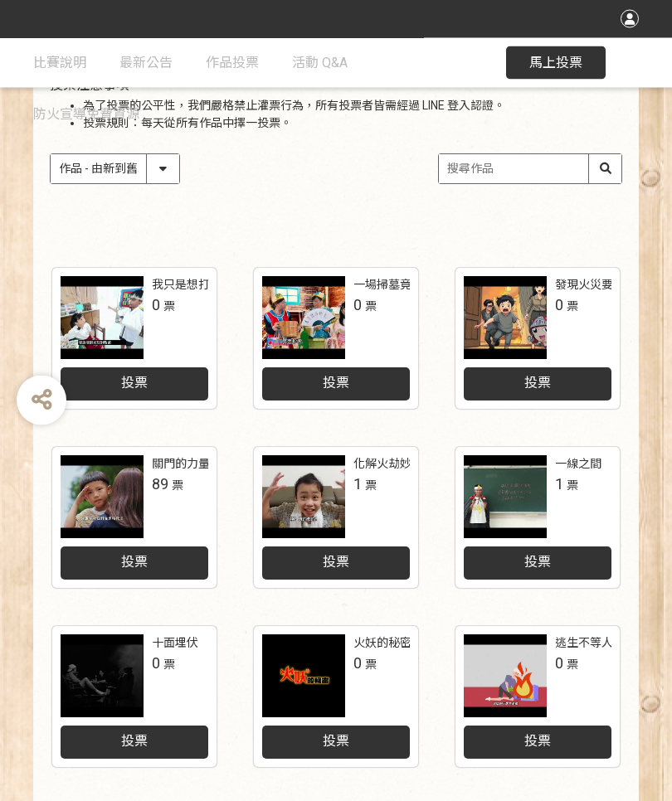
click at [313, 318] on div at bounding box center [303, 318] width 83 height 83
